Goal: Task Accomplishment & Management: Manage account settings

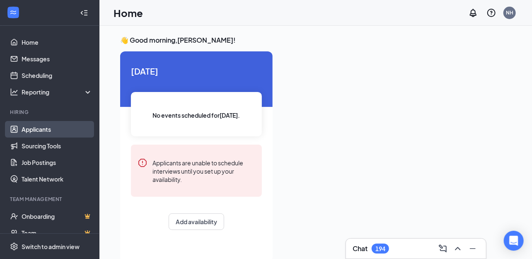
click at [38, 129] on link "Applicants" at bounding box center [57, 129] width 71 height 17
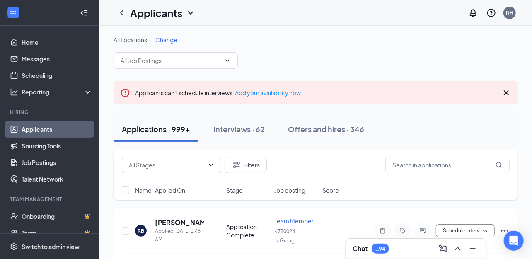
click at [170, 39] on span "Change" at bounding box center [166, 39] width 22 height 7
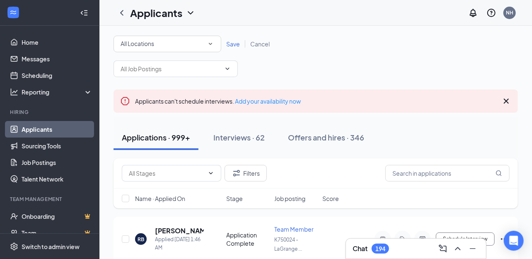
click at [212, 44] on icon "SmallChevronDown" at bounding box center [210, 43] width 7 height 7
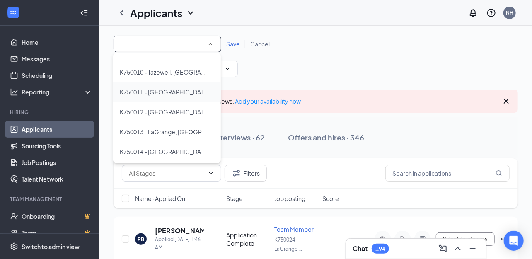
scroll to position [124, 0]
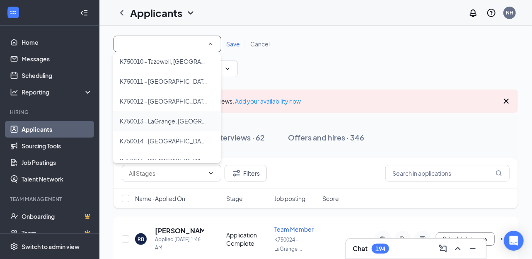
click at [173, 122] on span "K750013 - LaGrange, [GEOGRAPHIC_DATA]" at bounding box center [179, 120] width 118 height 7
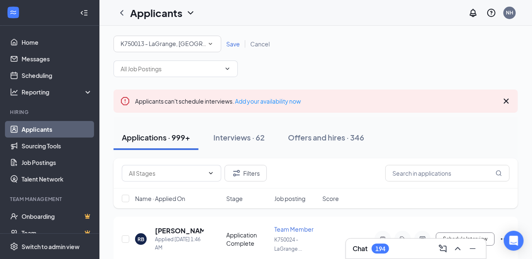
click at [231, 42] on span "Save" at bounding box center [233, 43] width 14 height 7
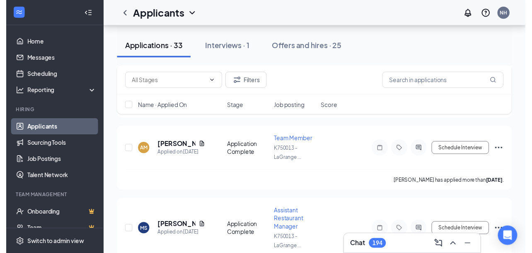
scroll to position [580, 0]
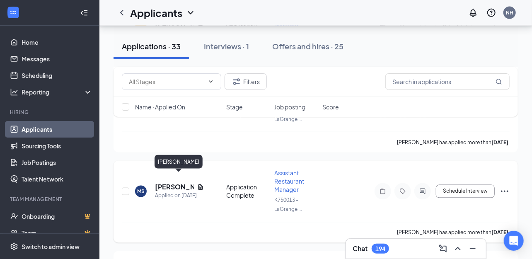
click at [169, 183] on h5 "[PERSON_NAME]" at bounding box center [174, 187] width 39 height 9
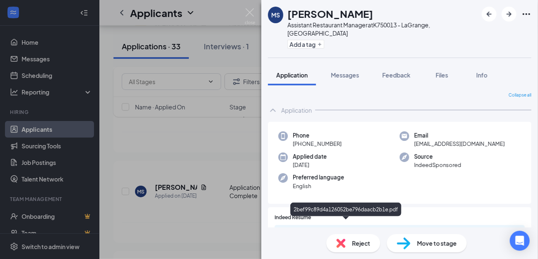
click at [317, 230] on div "2bef99c89d4a126052be796daacb2b1e.pdf" at bounding box center [348, 233] width 116 height 7
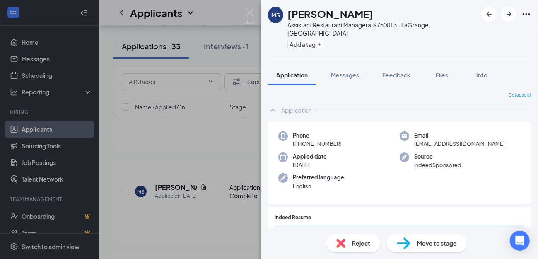
click at [126, 145] on div "MS [PERSON_NAME] Assistant Restaurant Manager at K750013 - [GEOGRAPHIC_DATA], […" at bounding box center [269, 129] width 538 height 259
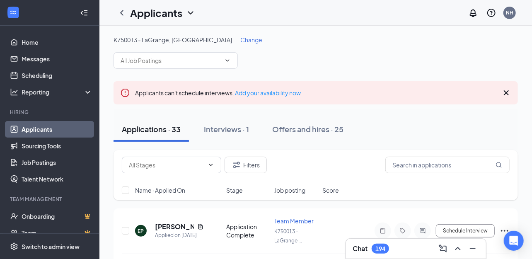
click at [379, 126] on div "Applications · 33 Interviews · 1 Offers and hires · 25" at bounding box center [315, 129] width 404 height 25
click at [240, 41] on span "Change" at bounding box center [251, 39] width 22 height 7
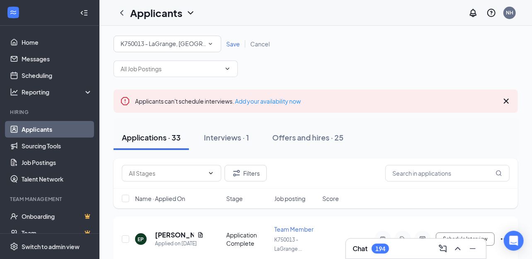
click at [211, 45] on icon "SmallChevronDown" at bounding box center [210, 43] width 7 height 7
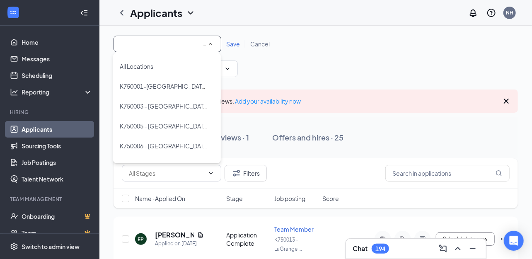
scroll to position [95, 0]
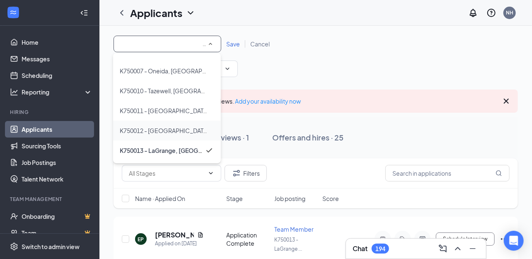
click at [179, 132] on span "K750012 - [GEOGRAPHIC_DATA], [GEOGRAPHIC_DATA]" at bounding box center [196, 130] width 152 height 7
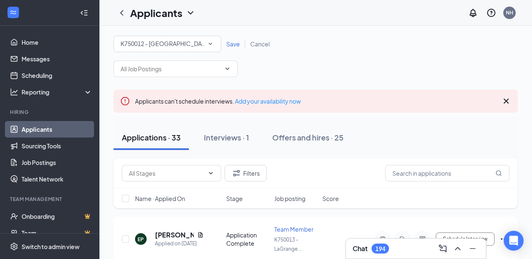
click at [231, 44] on span "Save" at bounding box center [233, 43] width 14 height 7
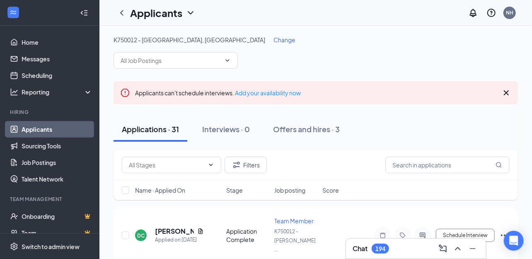
click at [273, 40] on span "Change" at bounding box center [284, 39] width 22 height 7
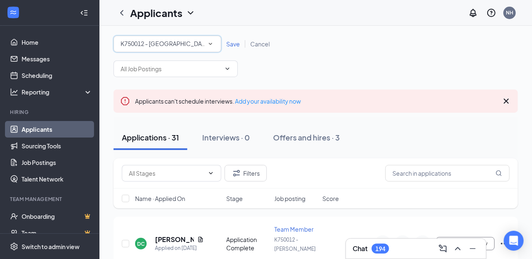
click at [210, 45] on icon "SmallChevronDown" at bounding box center [210, 43] width 7 height 7
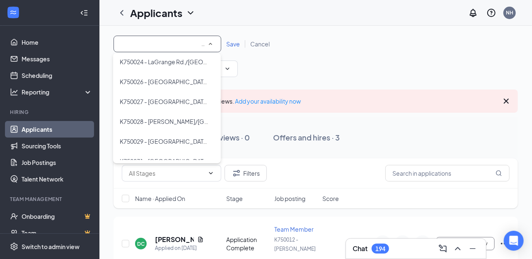
scroll to position [324, 0]
click at [312, 72] on div "All Locations K750012 - [GEOGRAPHIC_DATA], [GEOGRAPHIC_DATA] Save Cancel" at bounding box center [315, 56] width 404 height 41
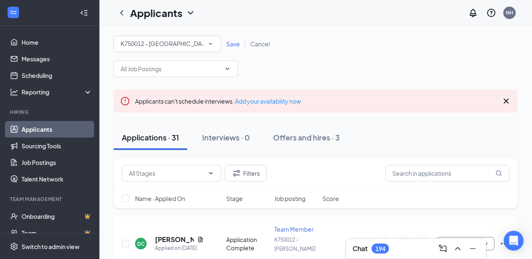
click at [212, 42] on icon "SmallChevronDown" at bounding box center [210, 43] width 7 height 7
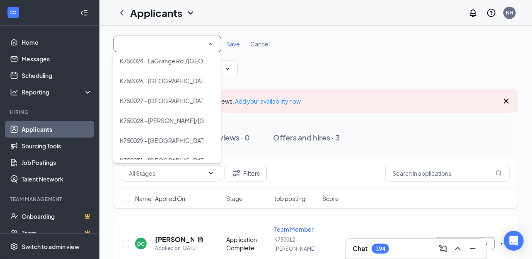
scroll to position [159, 0]
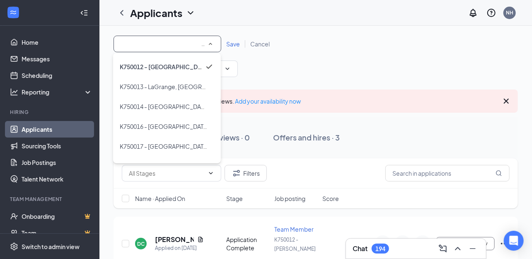
click at [317, 47] on div "All Locations K750012 - [GEOGRAPHIC_DATA], [GEOGRAPHIC_DATA] Save Cancel" at bounding box center [315, 44] width 404 height 17
